Goal: Transaction & Acquisition: Subscribe to service/newsletter

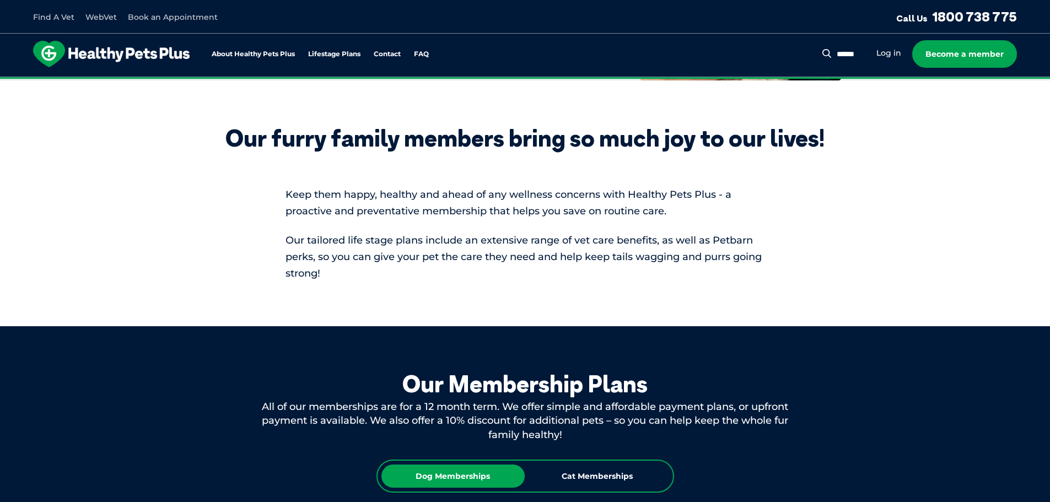
scroll to position [331, 0]
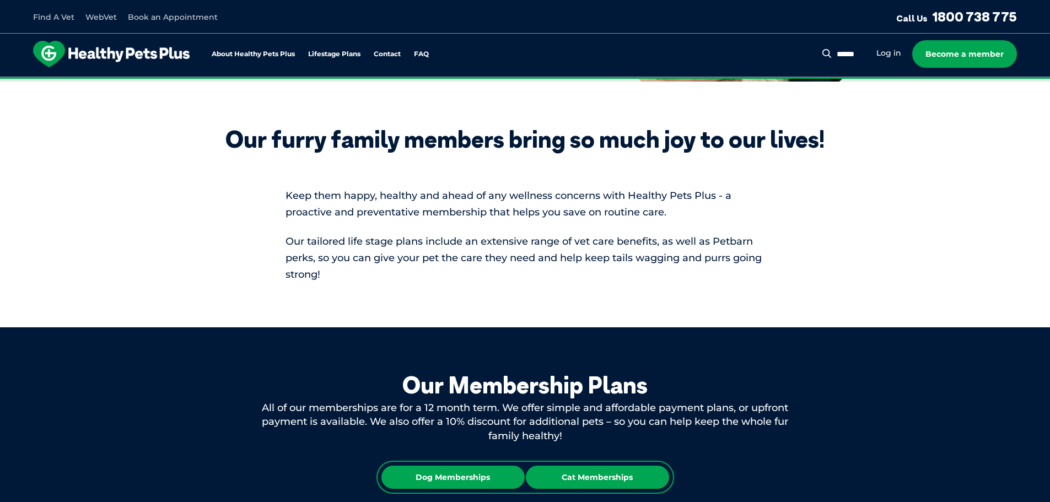
click at [587, 478] on div "Cat Memberships" at bounding box center [597, 477] width 143 height 23
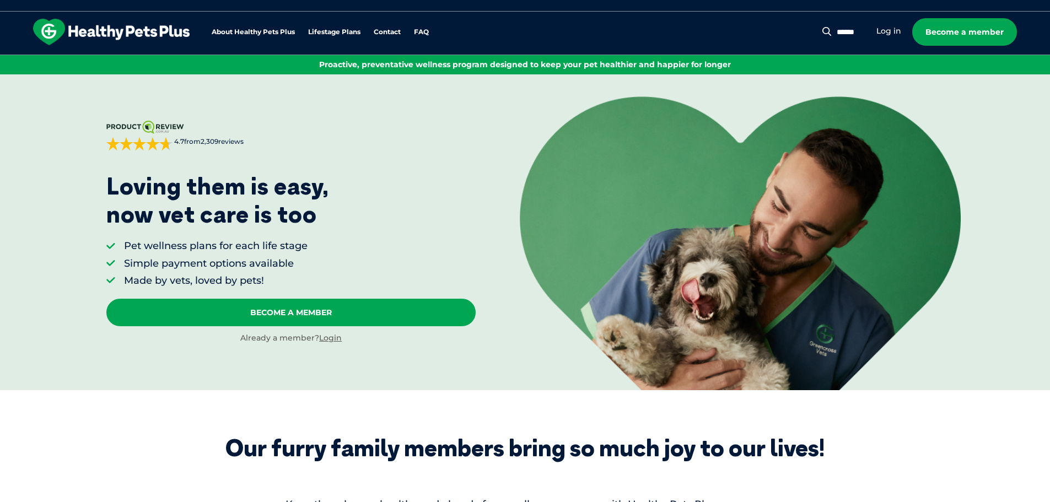
scroll to position [0, 0]
